Goal: Task Accomplishment & Management: Manage account settings

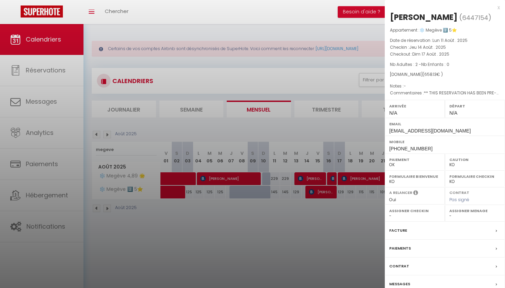
select select "KO"
select select "0"
click at [218, 94] on div at bounding box center [252, 144] width 505 height 288
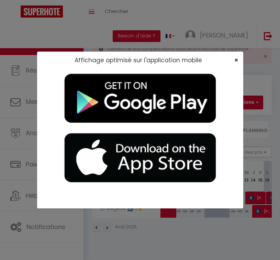
click at [236, 60] on span "×" at bounding box center [236, 60] width 4 height 9
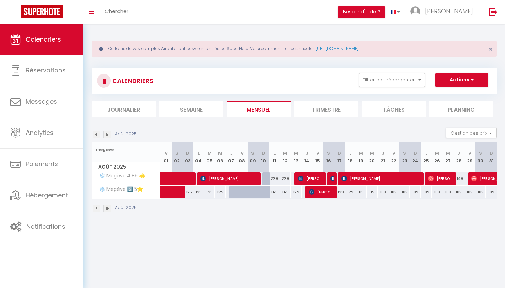
click at [107, 133] on img at bounding box center [107, 135] width 8 height 8
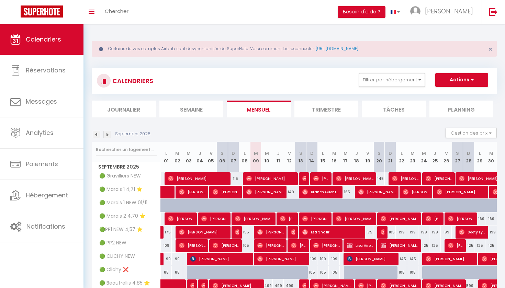
click at [108, 134] on img at bounding box center [107, 135] width 8 height 8
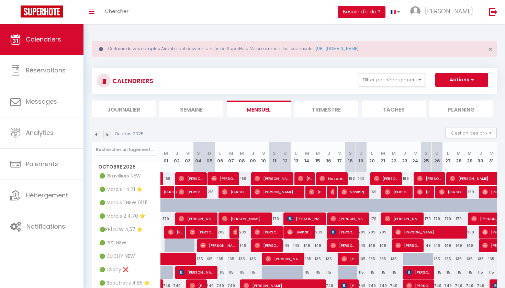
click at [108, 134] on img at bounding box center [107, 135] width 8 height 8
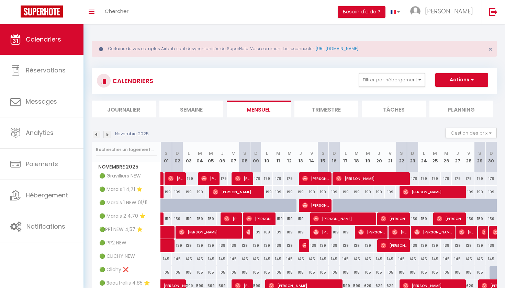
click at [97, 135] on img at bounding box center [97, 135] width 8 height 8
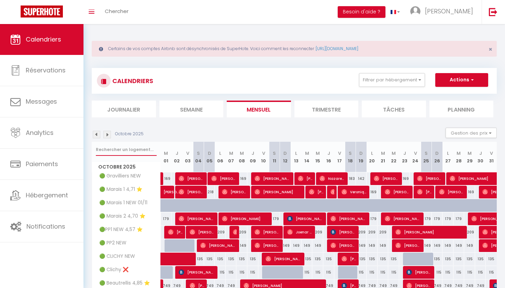
click at [114, 148] on input "text" at bounding box center [126, 149] width 61 height 12
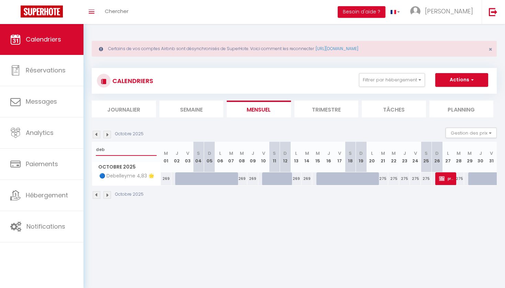
type input "deb"
click at [134, 178] on span "🔵 Debelleyme 4,83 🌟" at bounding box center [124, 176] width 63 height 8
click at [120, 174] on span "🔵 Debelleyme 4,83 🌟" at bounding box center [124, 176] width 63 height 8
click at [102, 173] on span "🔵 Debelleyme 4,83 🌟" at bounding box center [124, 176] width 63 height 8
